Goal: Transaction & Acquisition: Purchase product/service

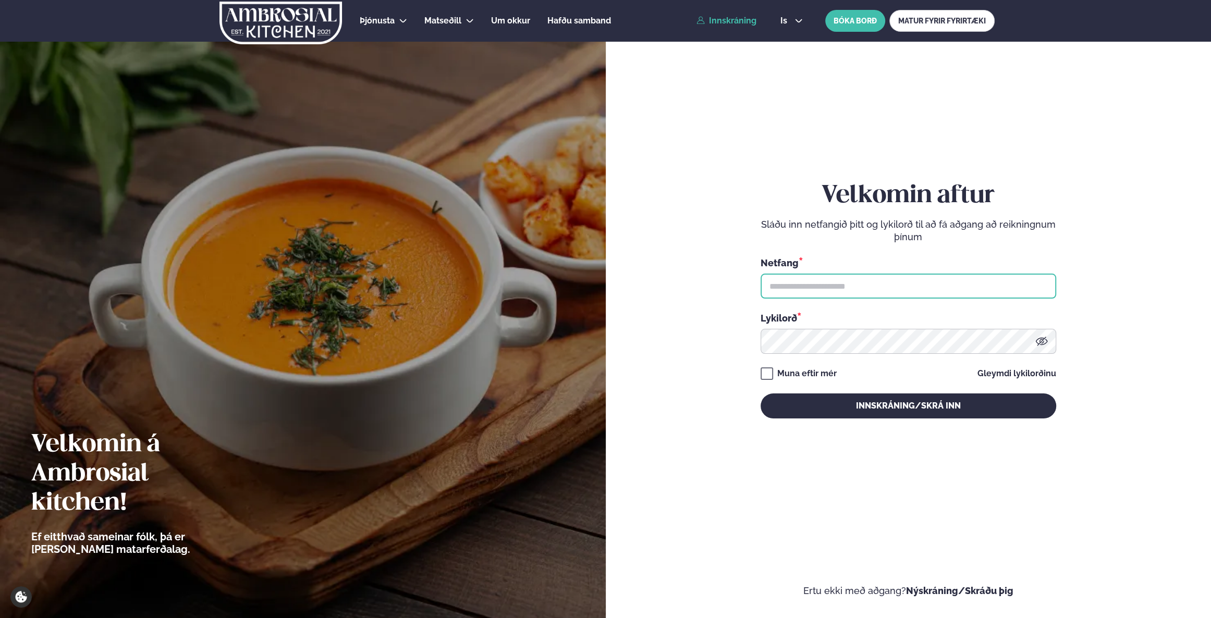
type input "**********"
click at [874, 389] on div "**********" at bounding box center [909, 299] width 296 height 237
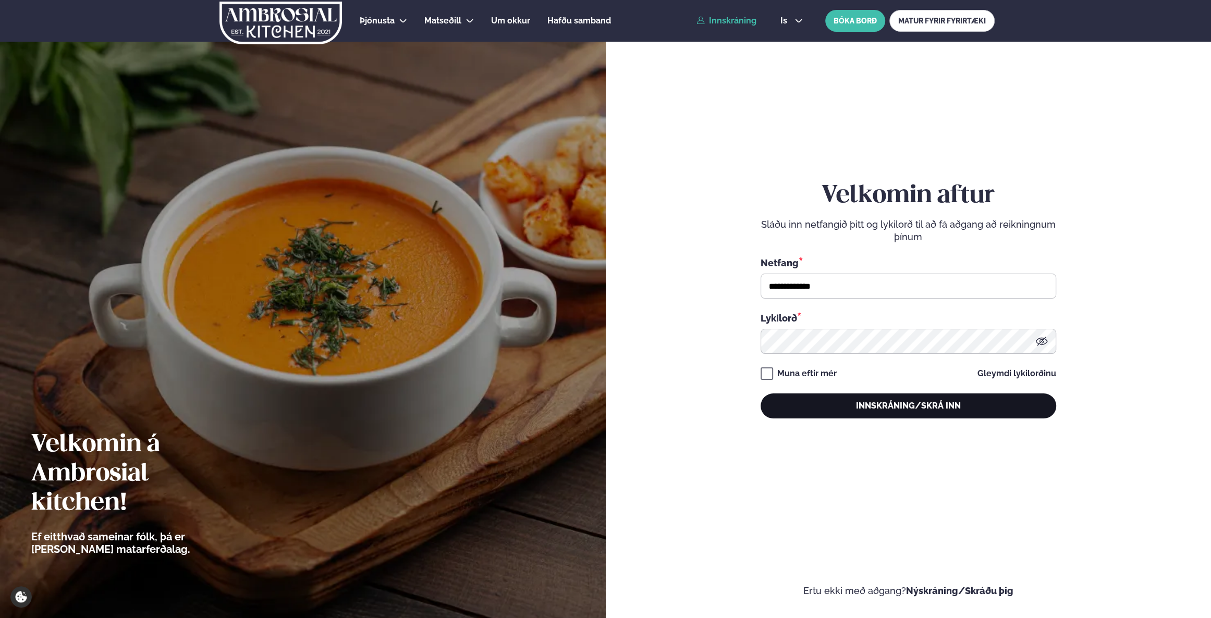
click at [874, 403] on button "Innskráning/Skrá inn" at bounding box center [909, 406] width 296 height 25
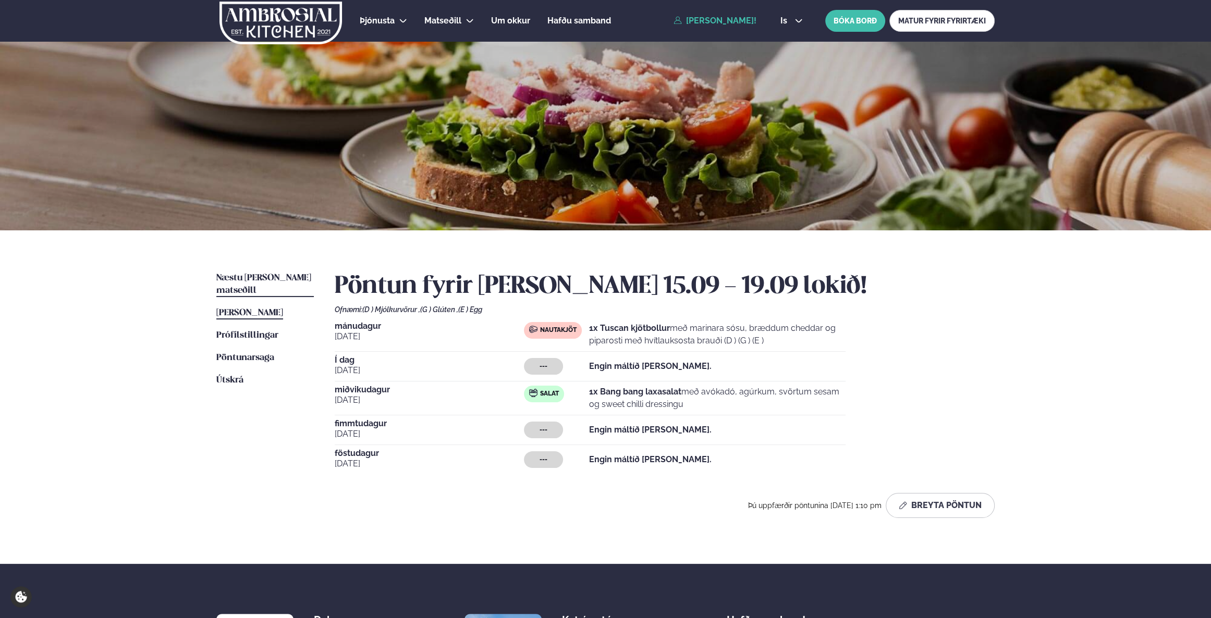
click at [250, 275] on span "Næstu [PERSON_NAME] matseðill" at bounding box center [263, 284] width 95 height 21
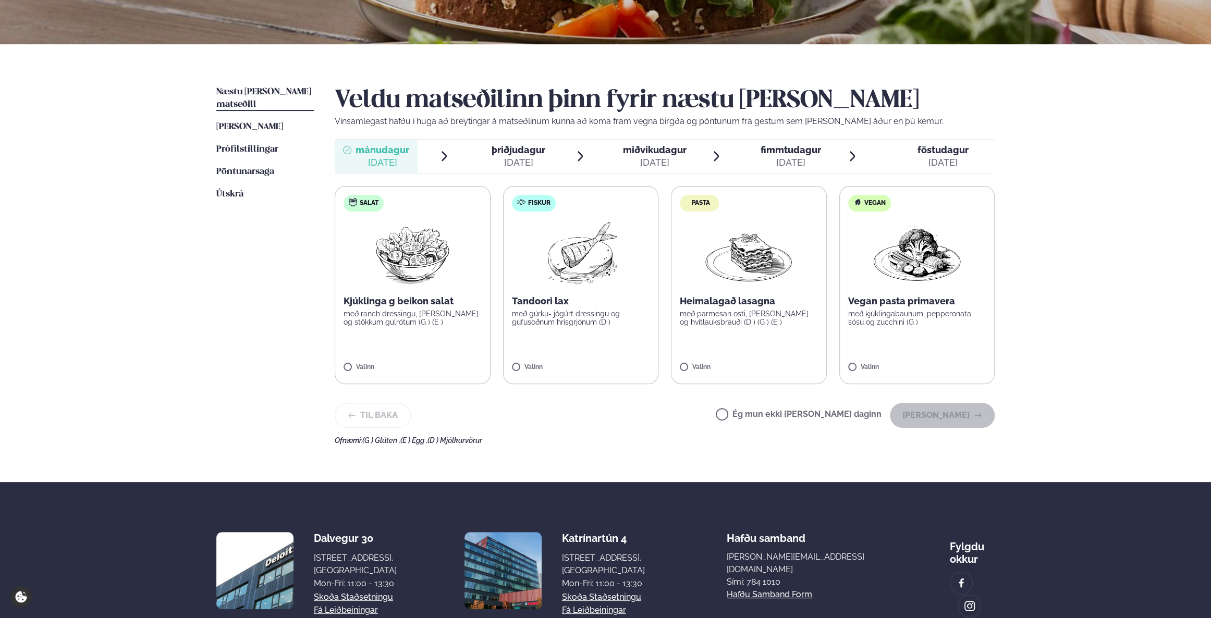
scroll to position [189, 0]
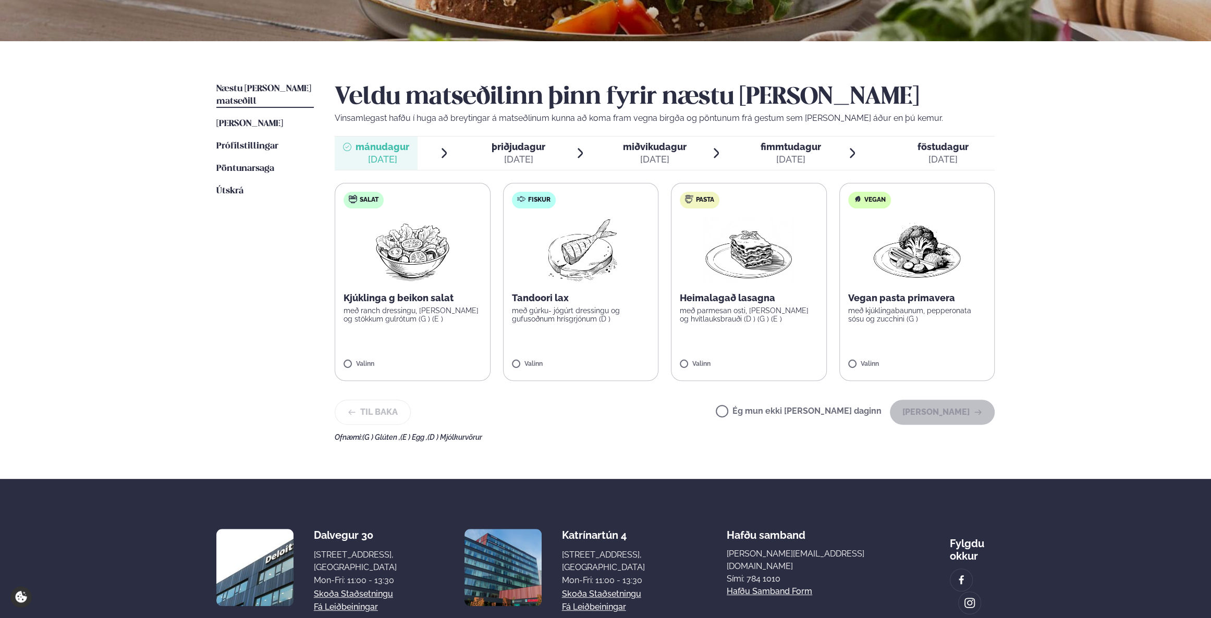
click at [566, 234] on img at bounding box center [580, 250] width 92 height 67
click at [945, 409] on button "[PERSON_NAME]" at bounding box center [942, 412] width 105 height 25
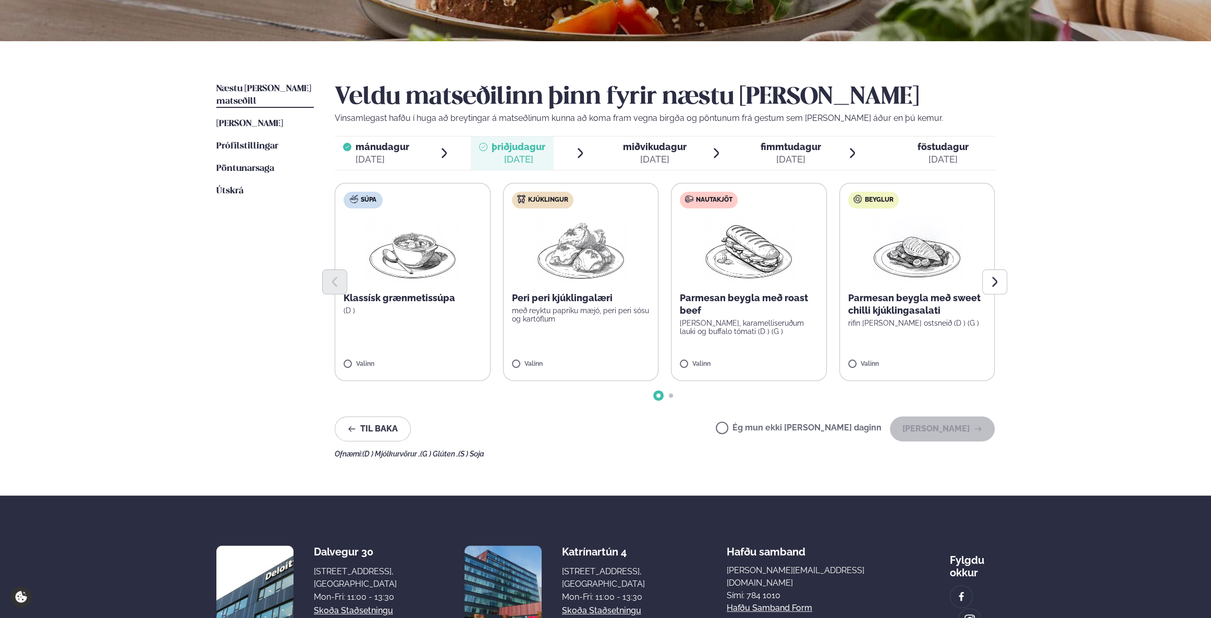
click at [630, 140] on span "miðvikudagur mið. [DATE]" at bounding box center [648, 153] width 83 height 33
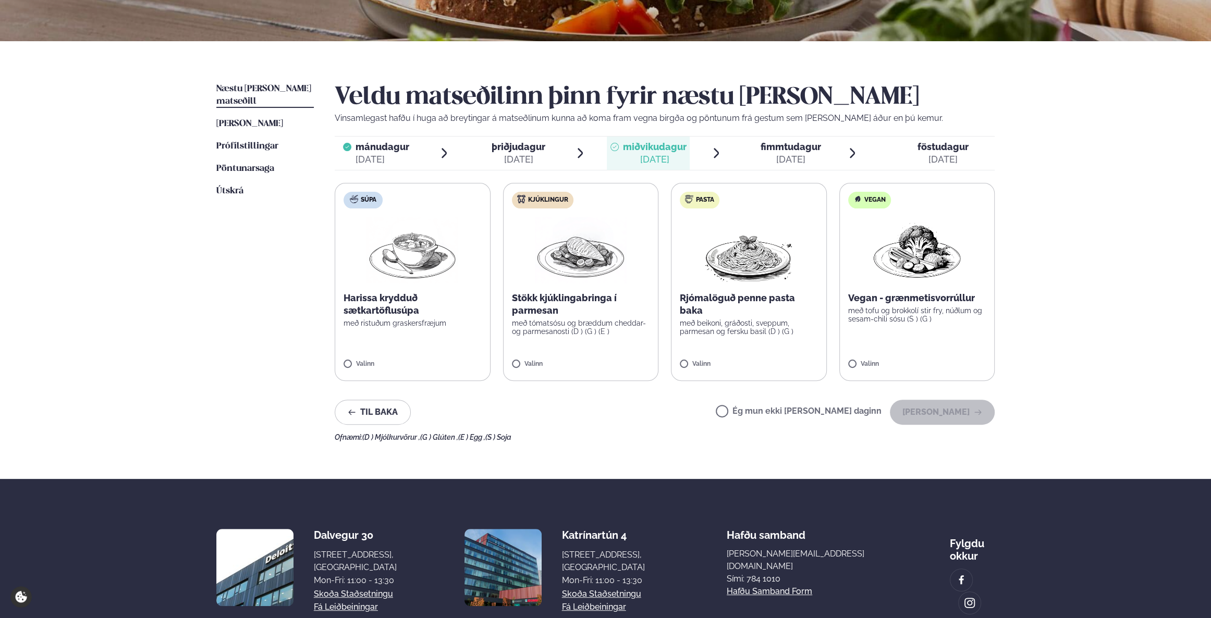
scroll to position [142, 0]
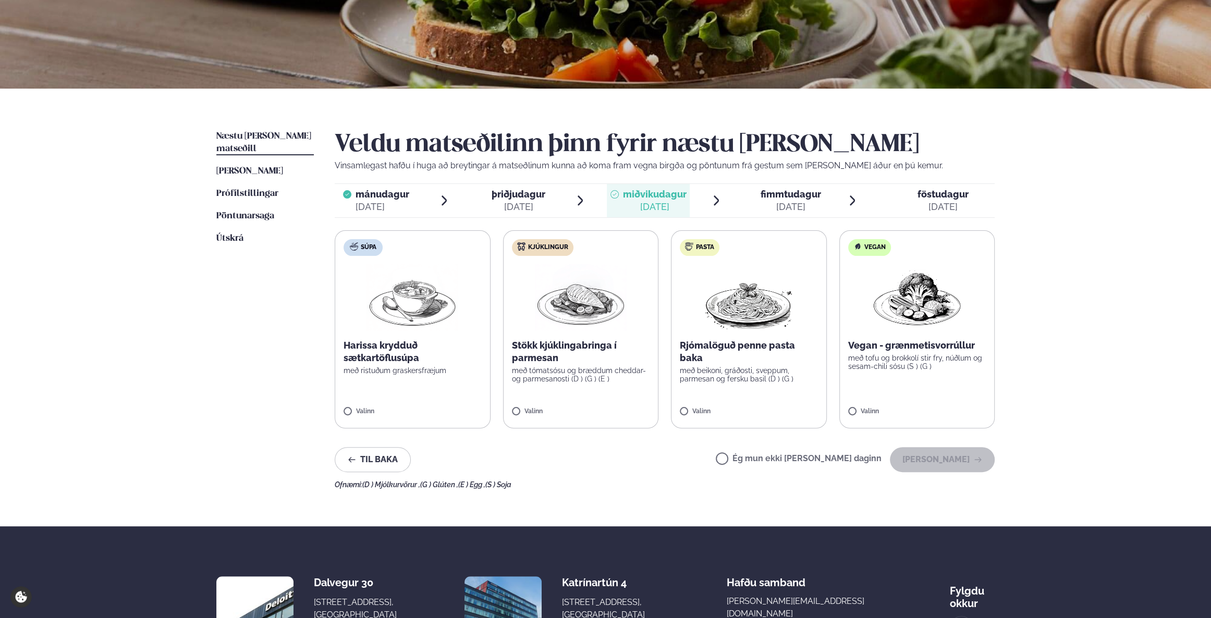
click at [389, 198] on span "mánudagur" at bounding box center [383, 194] width 54 height 11
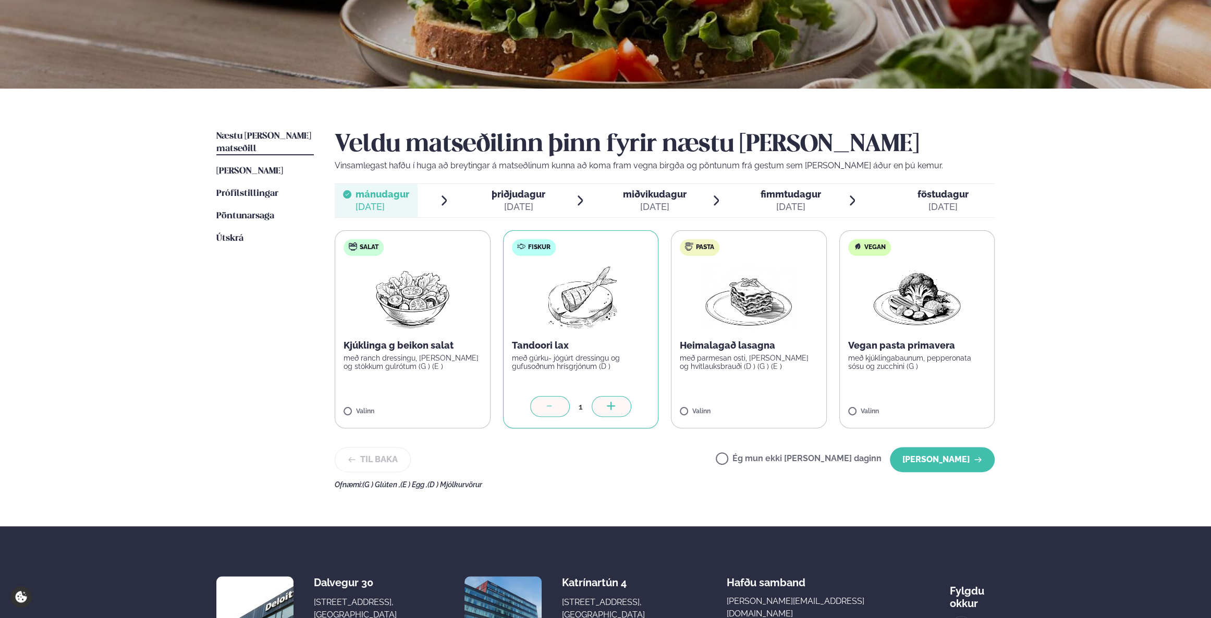
click at [653, 201] on div "[DATE]" at bounding box center [655, 207] width 64 height 13
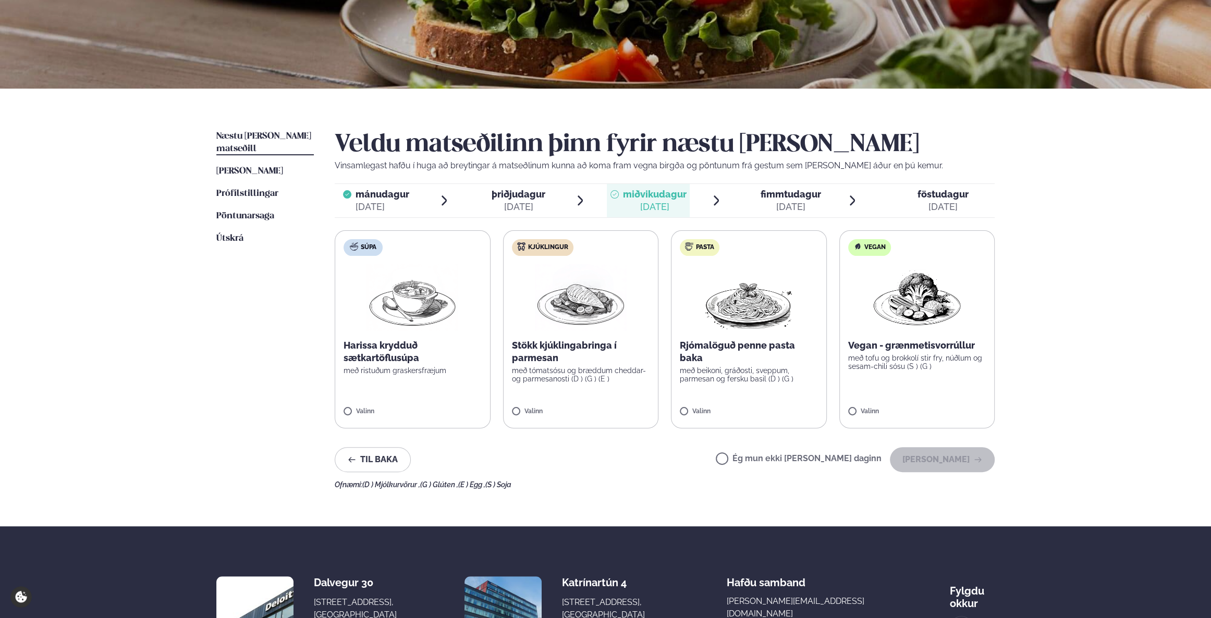
click at [551, 300] on img at bounding box center [581, 297] width 92 height 67
click at [941, 451] on button "[PERSON_NAME]" at bounding box center [942, 459] width 105 height 25
